Goal: Information Seeking & Learning: Find specific fact

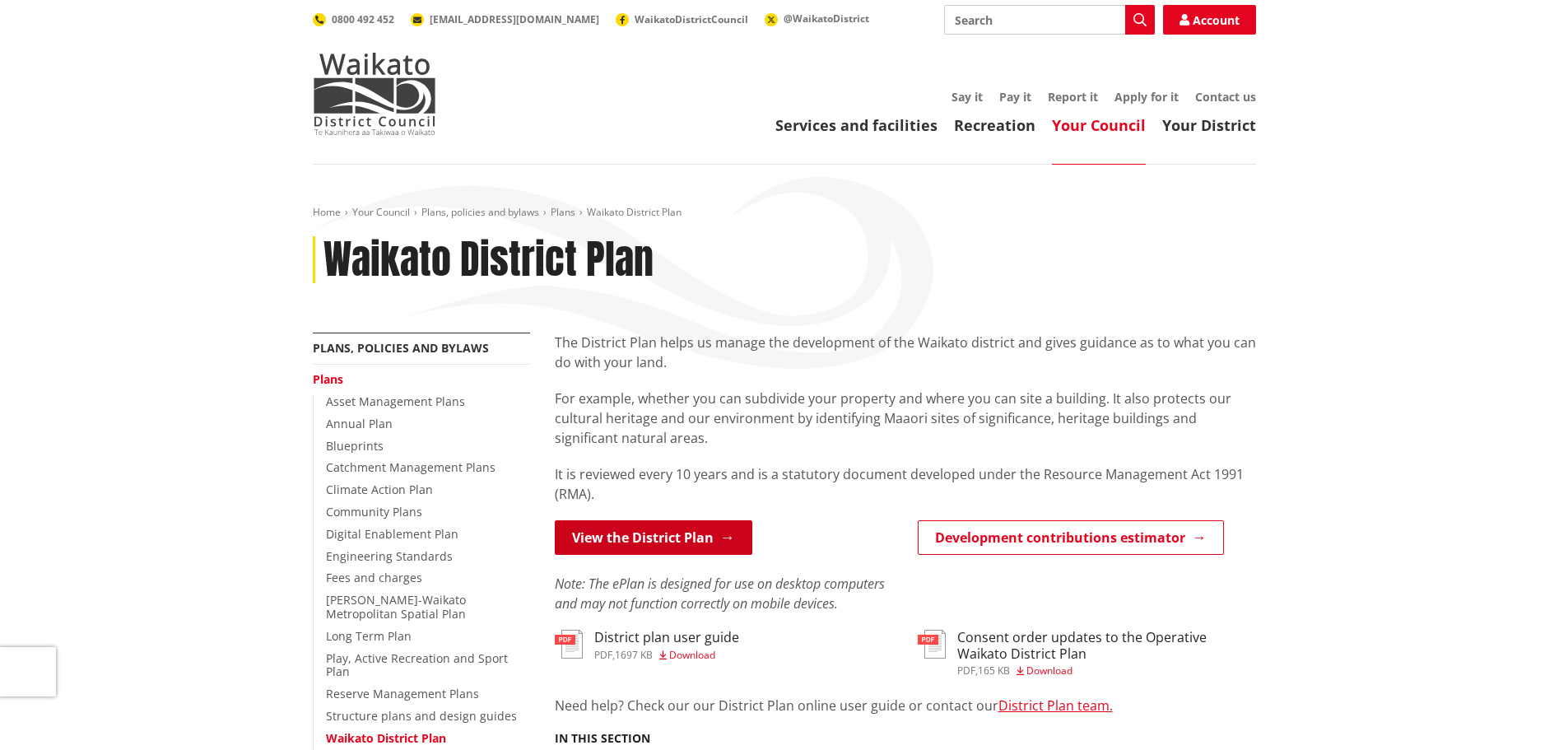
click at [687, 521] on link "View the District Plan" at bounding box center [653, 538] width 197 height 35
click at [709, 547] on link "View the District Plan" at bounding box center [653, 538] width 197 height 35
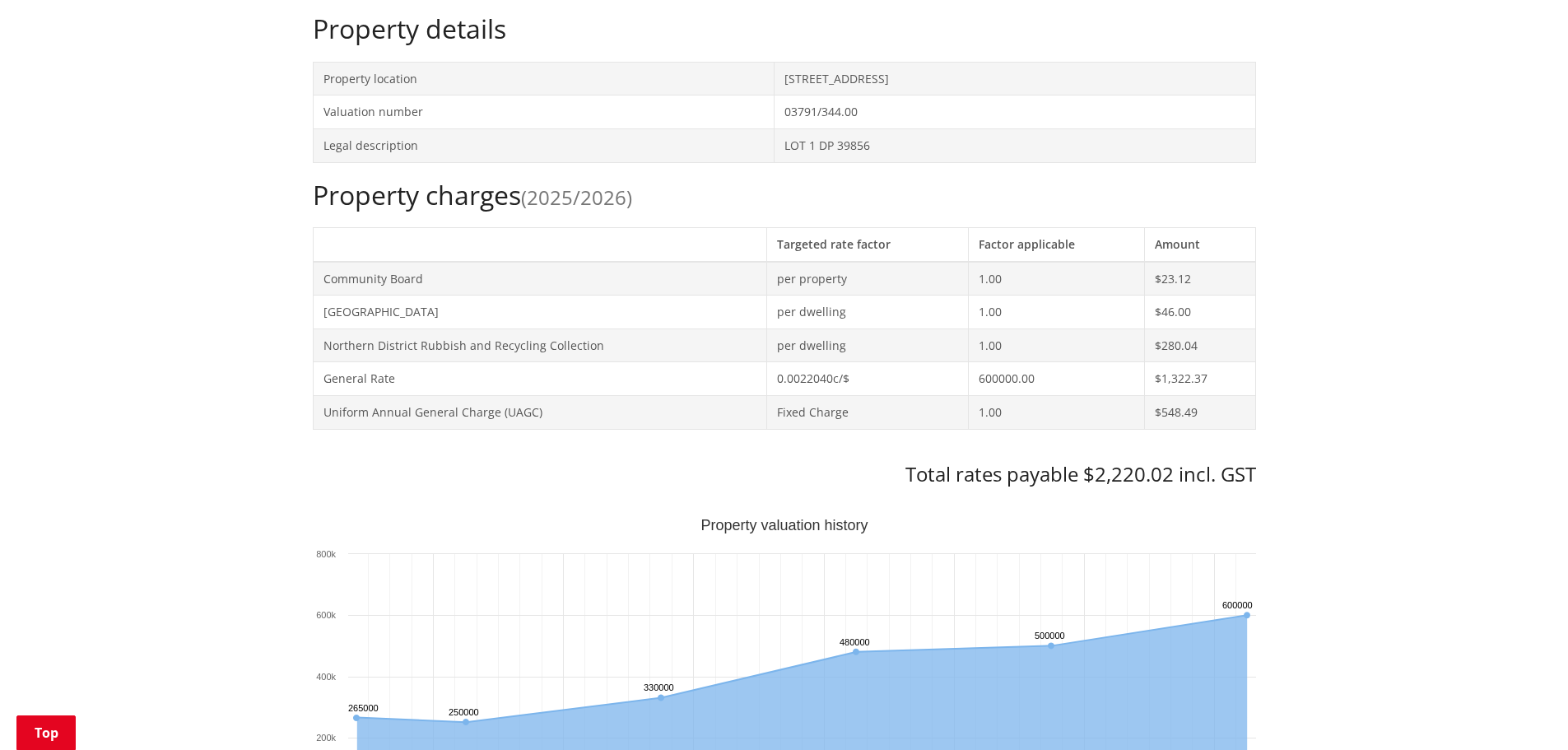
scroll to position [824, 0]
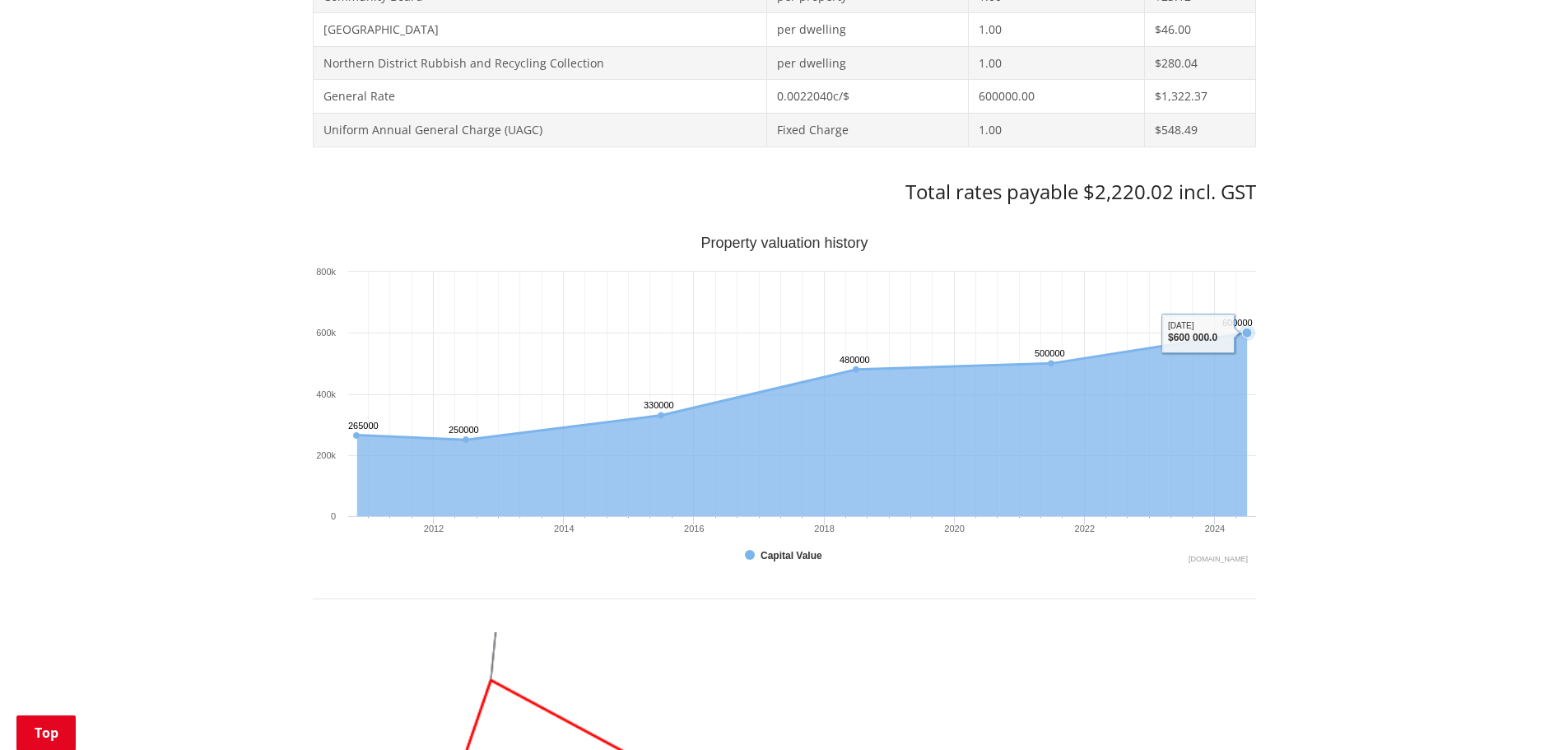
click at [1251, 331] on icon "Sunday, Jun 30, 12:00, 600,000. Capital Value." at bounding box center [1247, 333] width 10 height 10
click at [1248, 333] on icon "Sunday, Jun 30, 12:00, 600,000. Capital Value." at bounding box center [1247, 333] width 10 height 10
click at [1116, 351] on icon "Interactive chart" at bounding box center [801, 387] width 890 height 107
click at [1051, 358] on text "500000 ​ 500000" at bounding box center [1049, 353] width 30 height 10
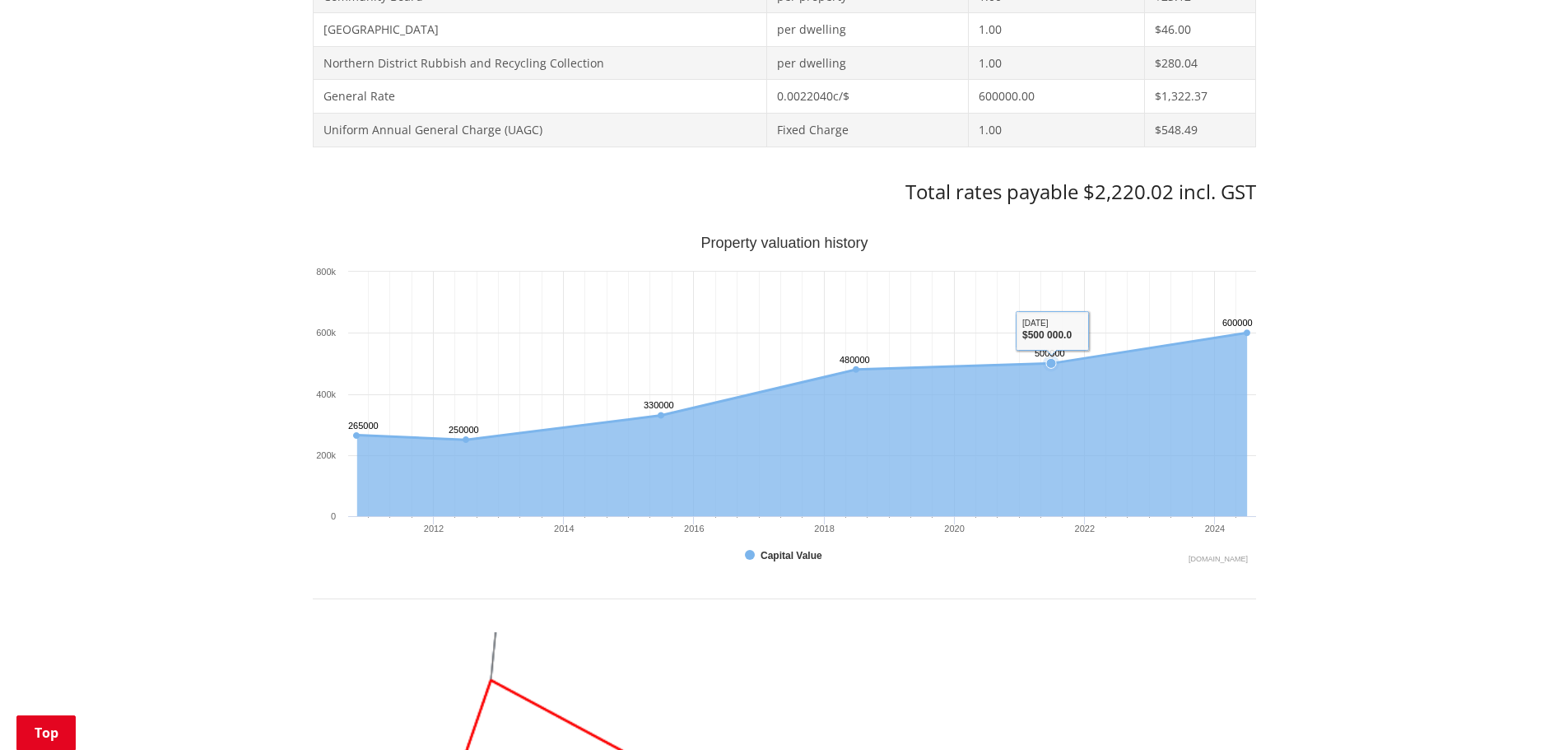
click at [1051, 358] on text "500000 ​ 500000" at bounding box center [1049, 353] width 30 height 10
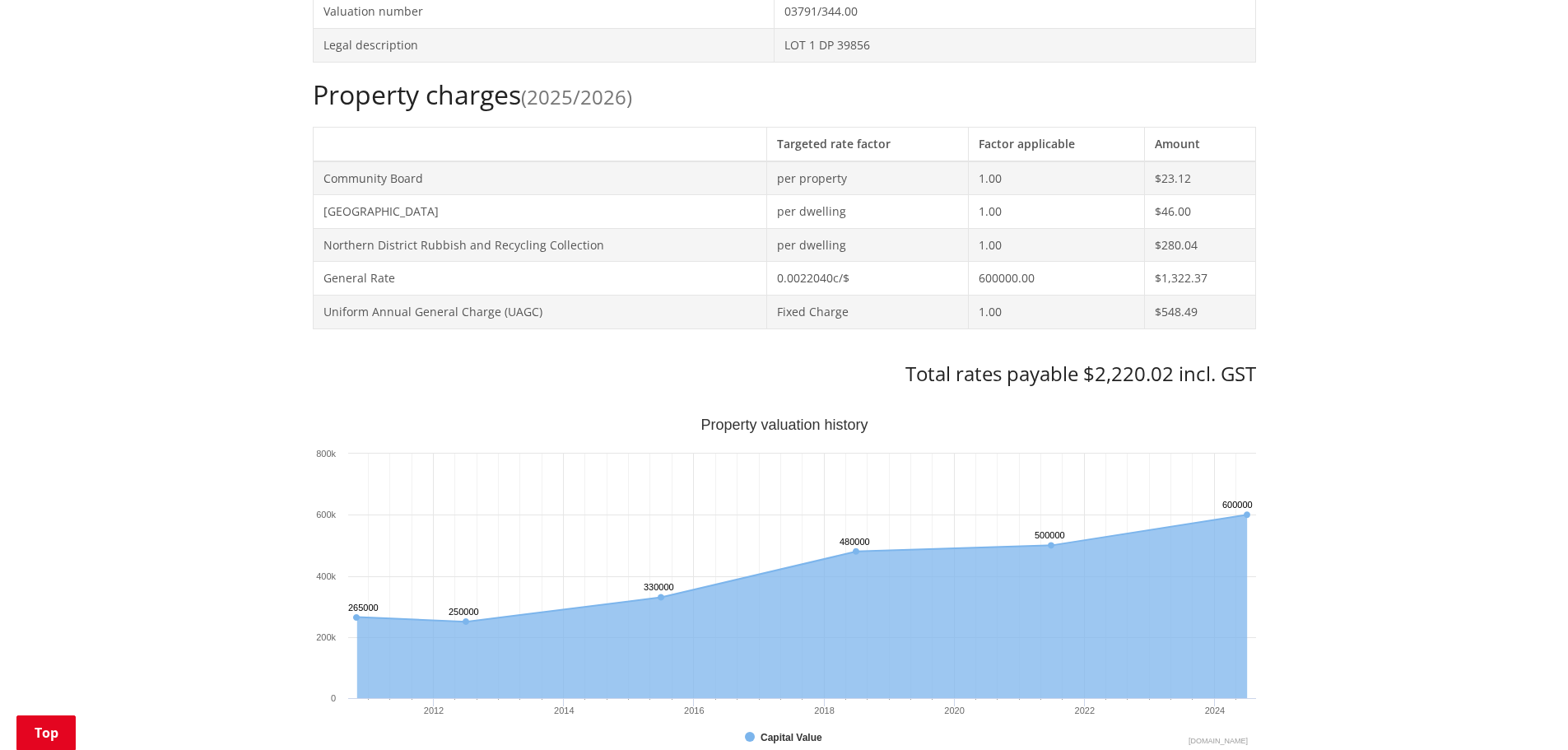
scroll to position [659, 0]
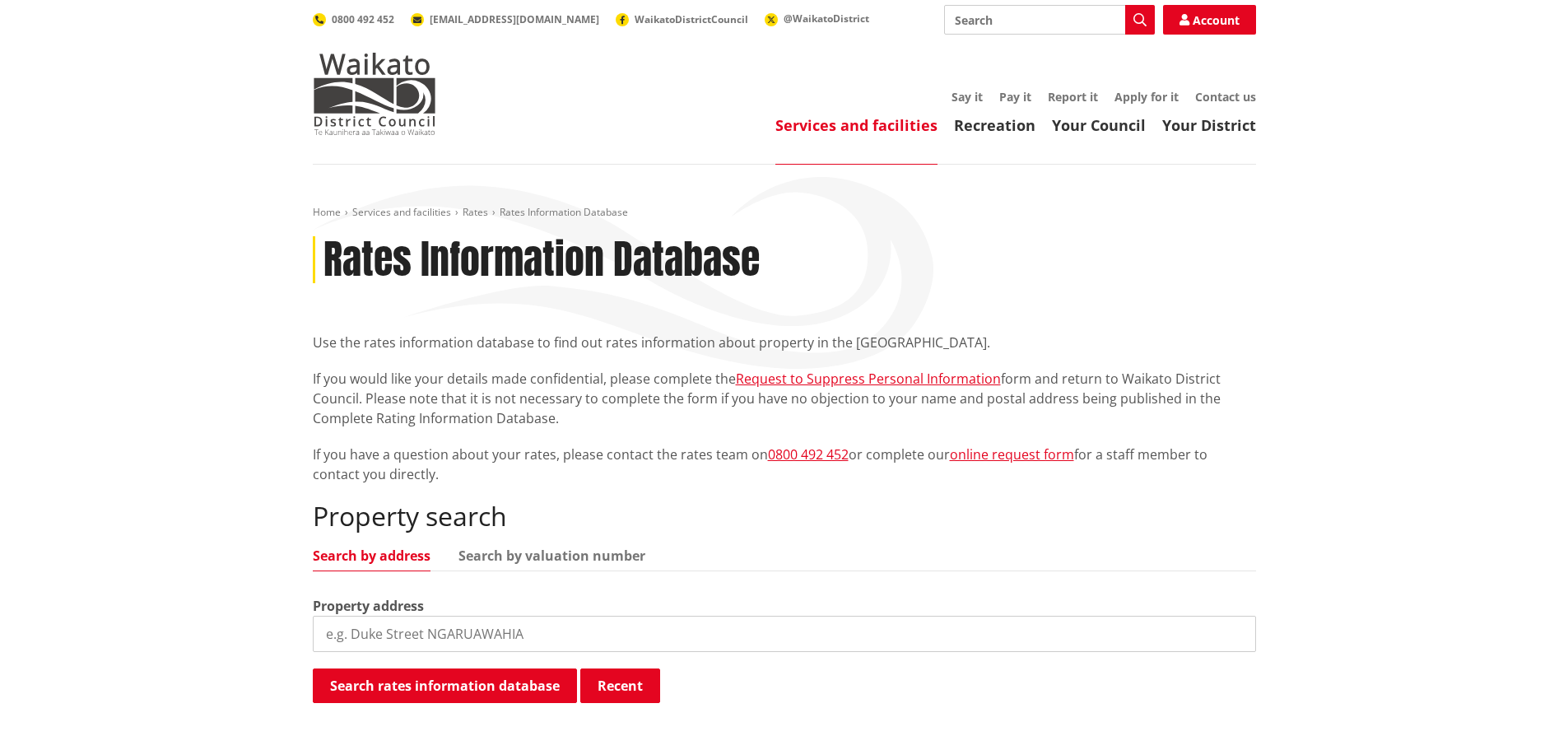
click at [515, 632] on input "search" at bounding box center [784, 633] width 943 height 36
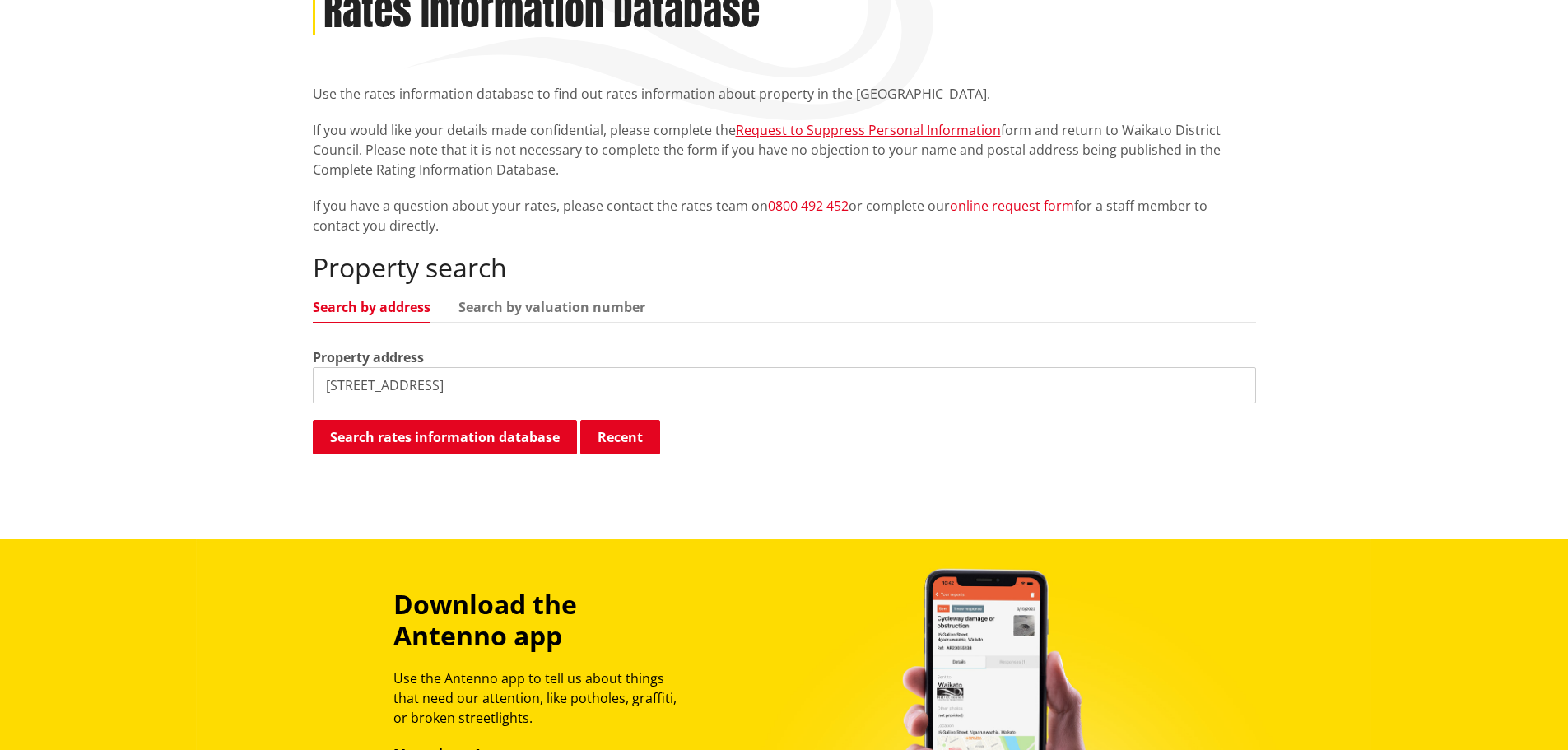
scroll to position [329, 0]
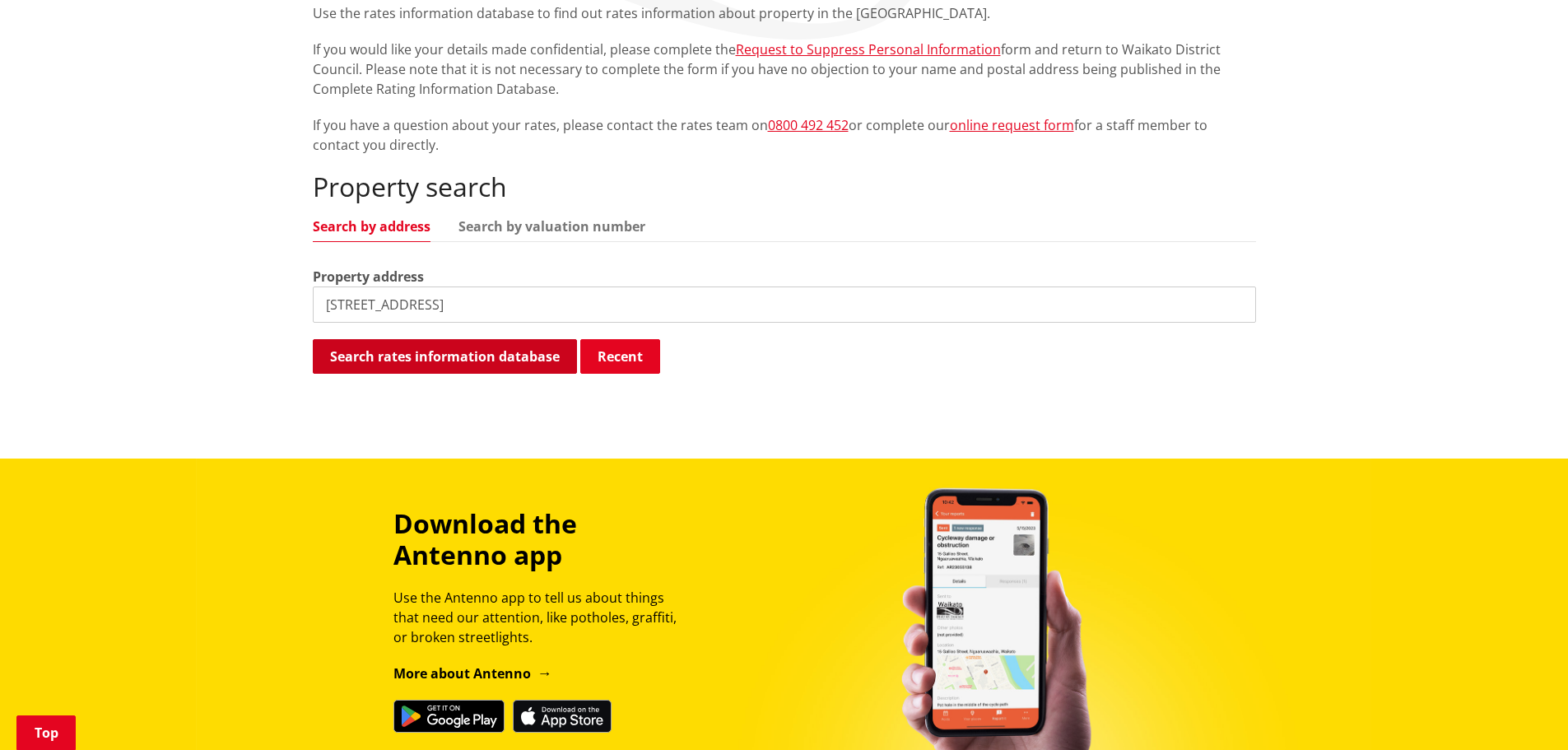
type input "93 ridge road"
click at [436, 360] on button "Search rates information database" at bounding box center [444, 357] width 264 height 35
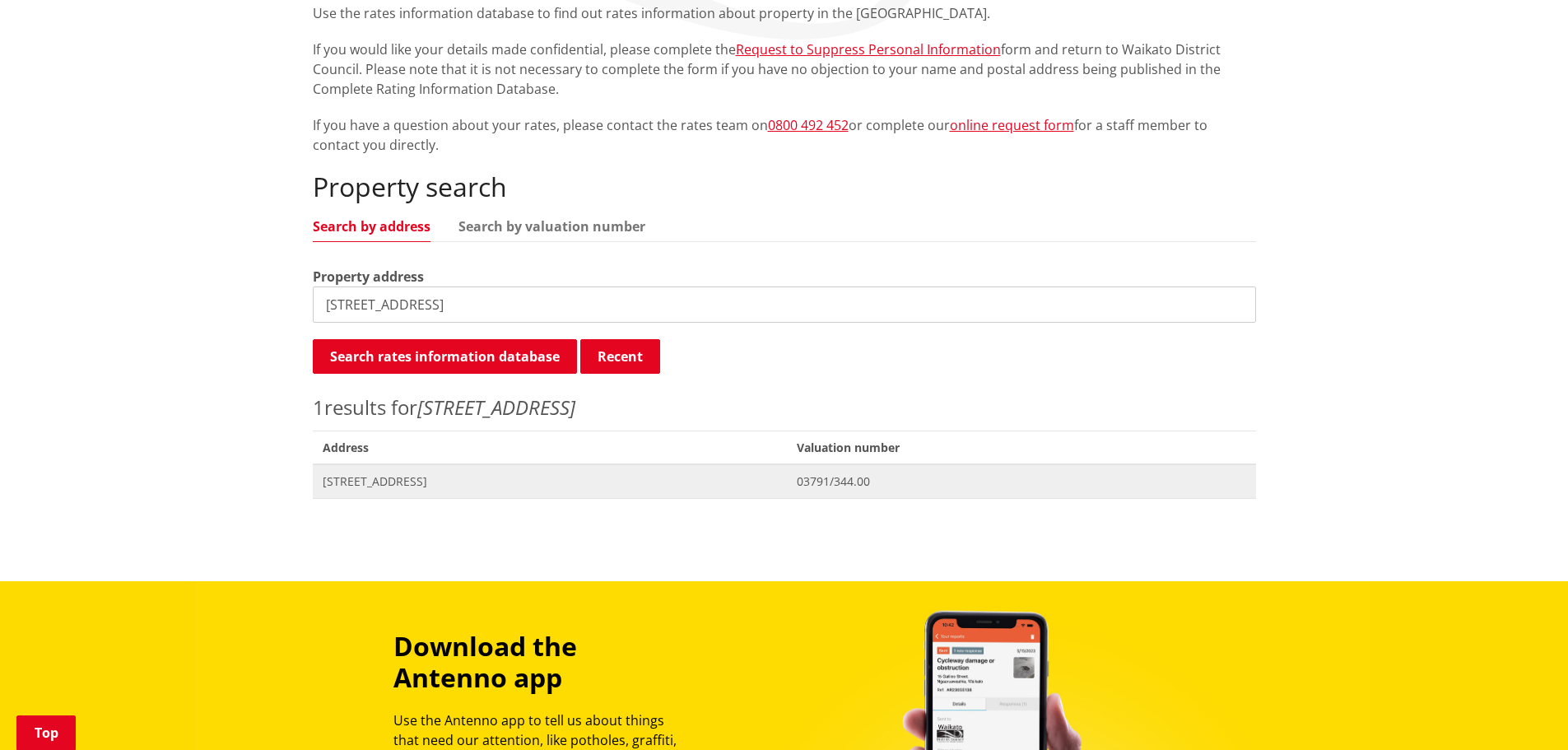
click at [385, 479] on span "[STREET_ADDRESS]" at bounding box center [549, 481] width 455 height 16
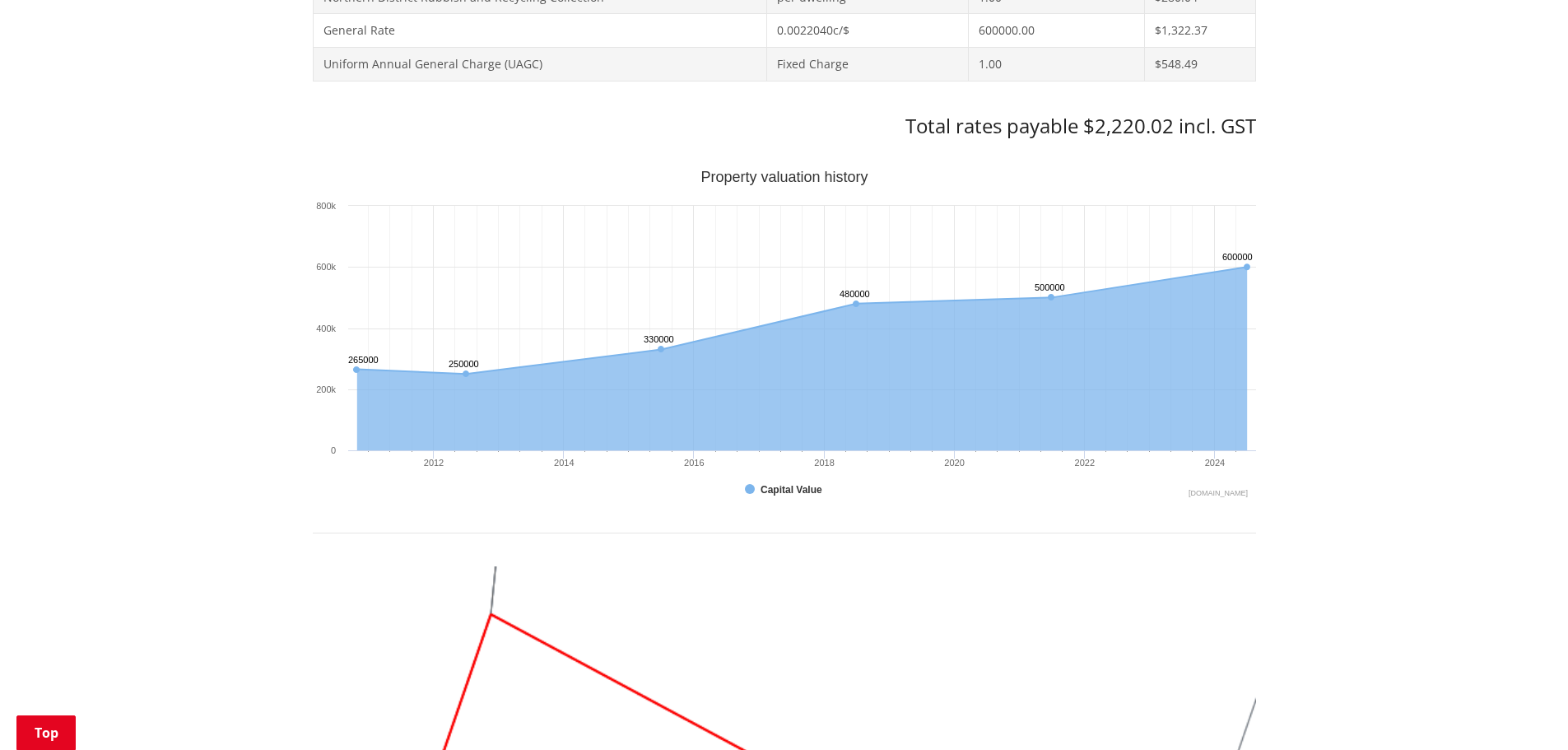
scroll to position [659, 0]
